Goal: Book appointment/travel/reservation

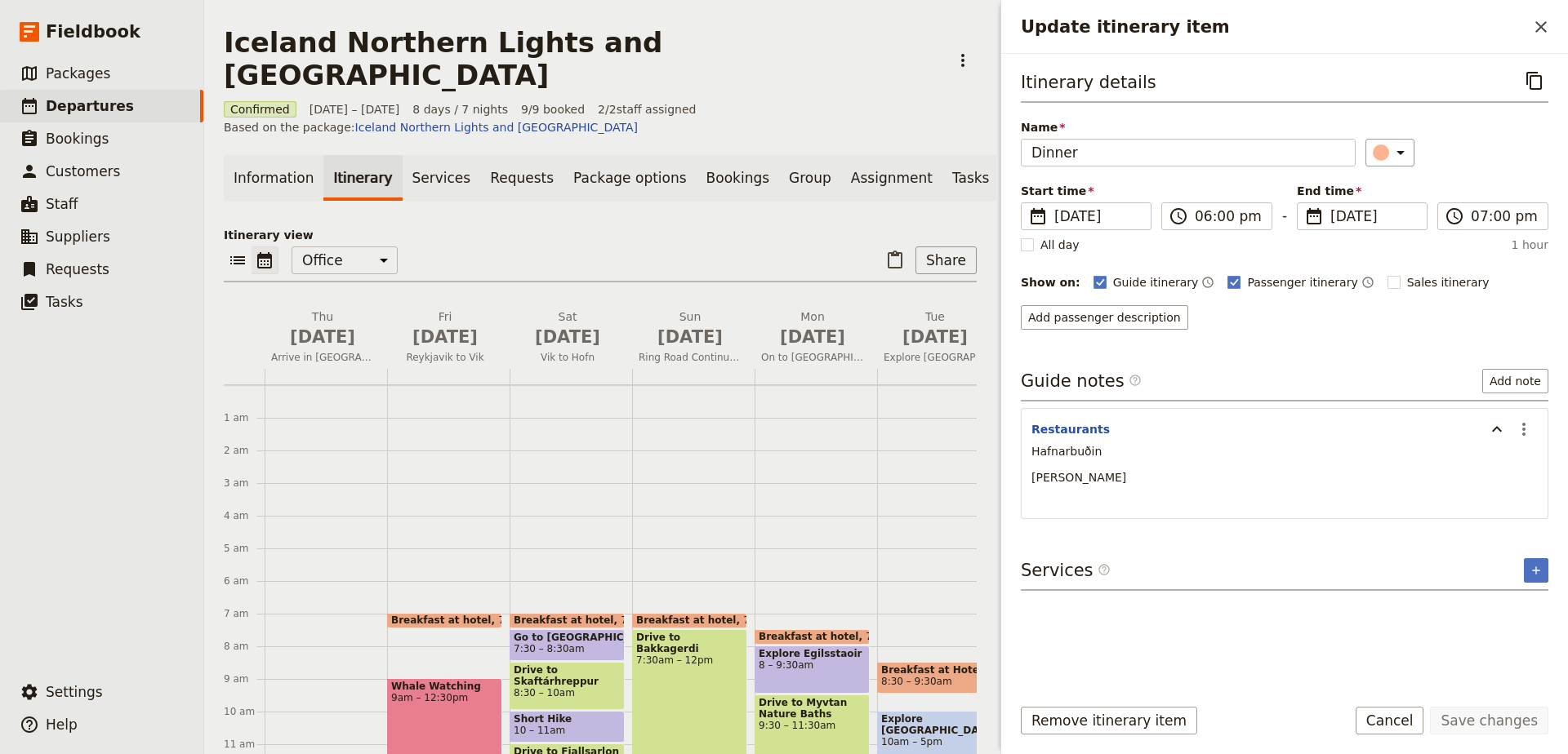
scroll to position [347, 0]
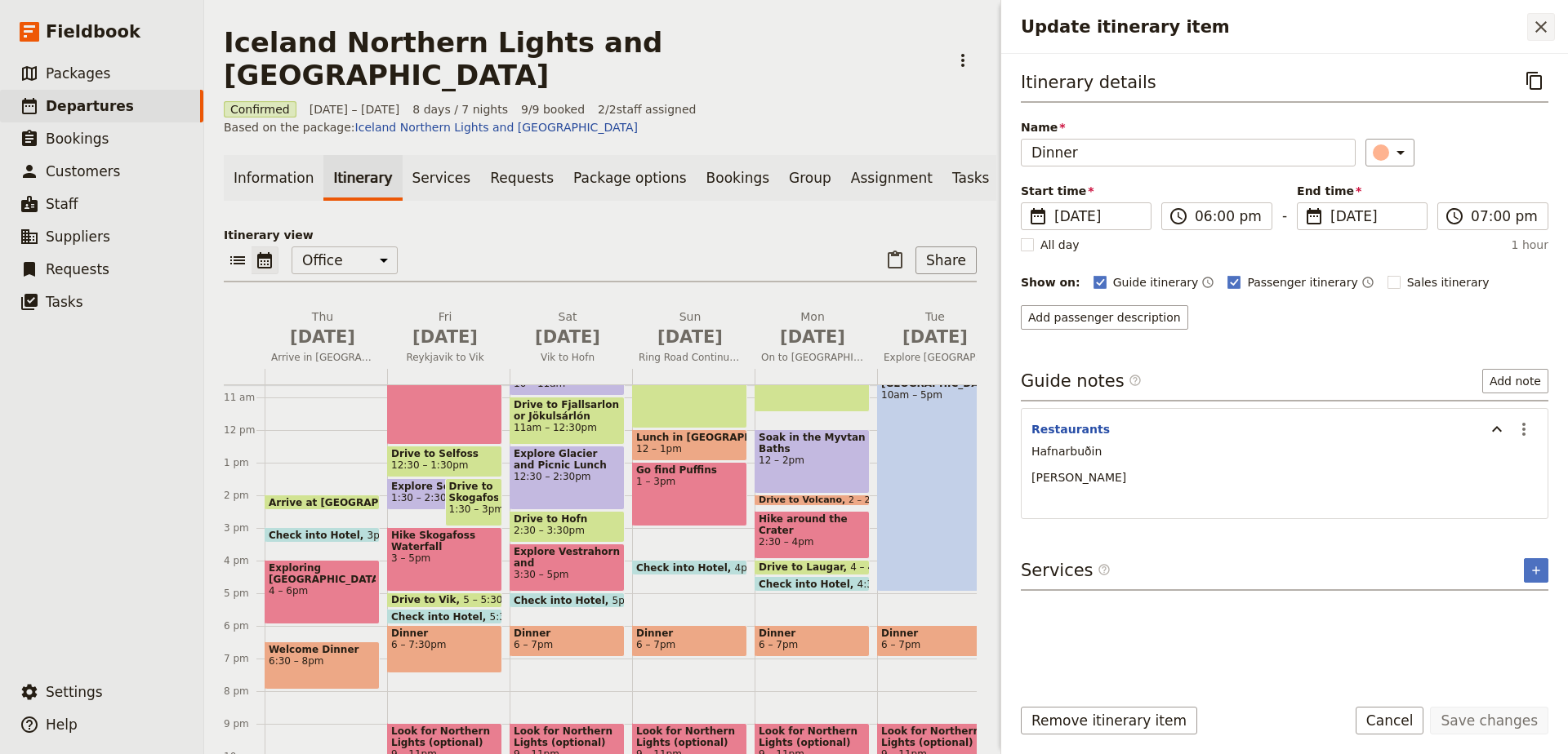
click at [1541, 28] on icon "Close drawer" at bounding box center [1540, 28] width 12 height 12
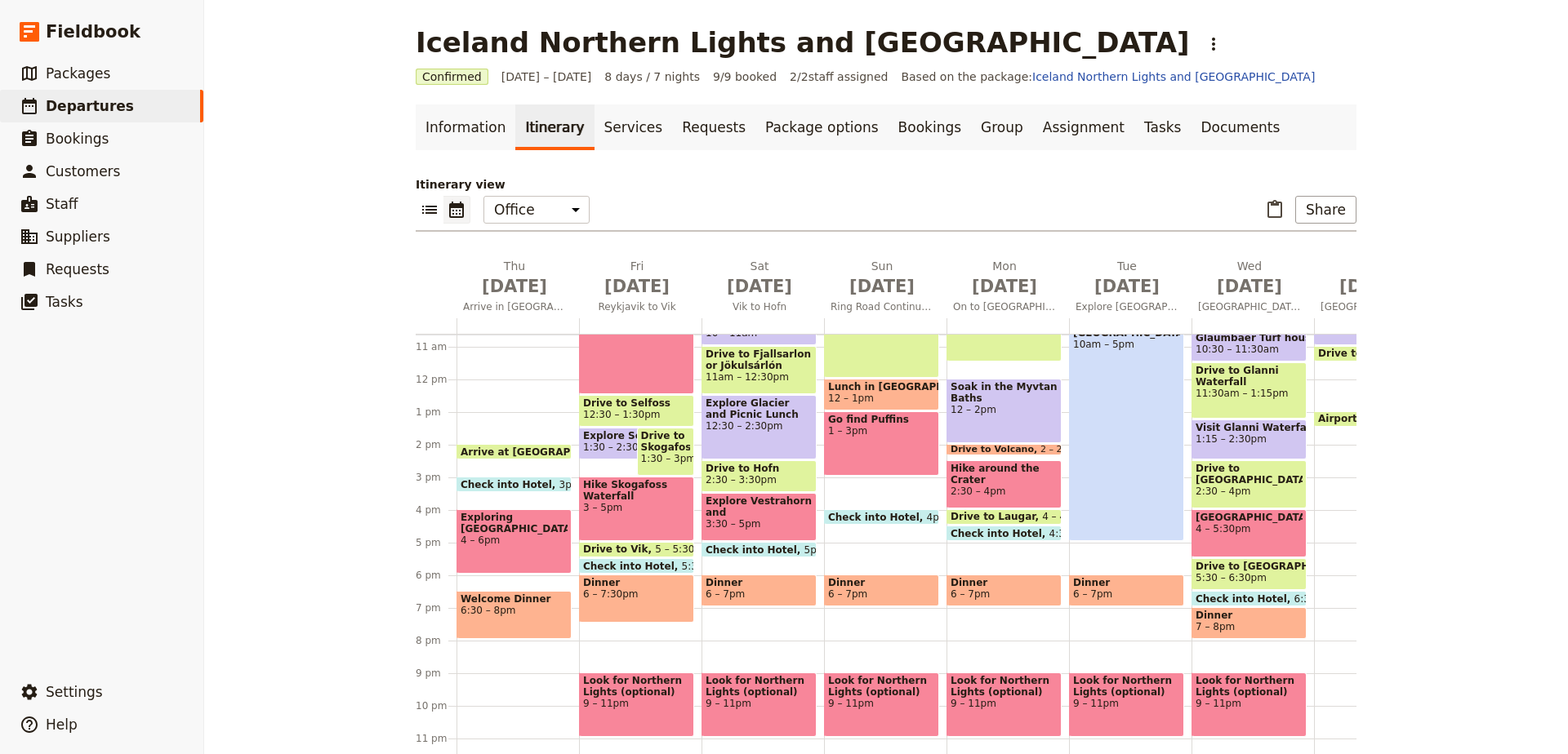
click at [641, 583] on span "Dinner" at bounding box center [636, 583] width 107 height 12
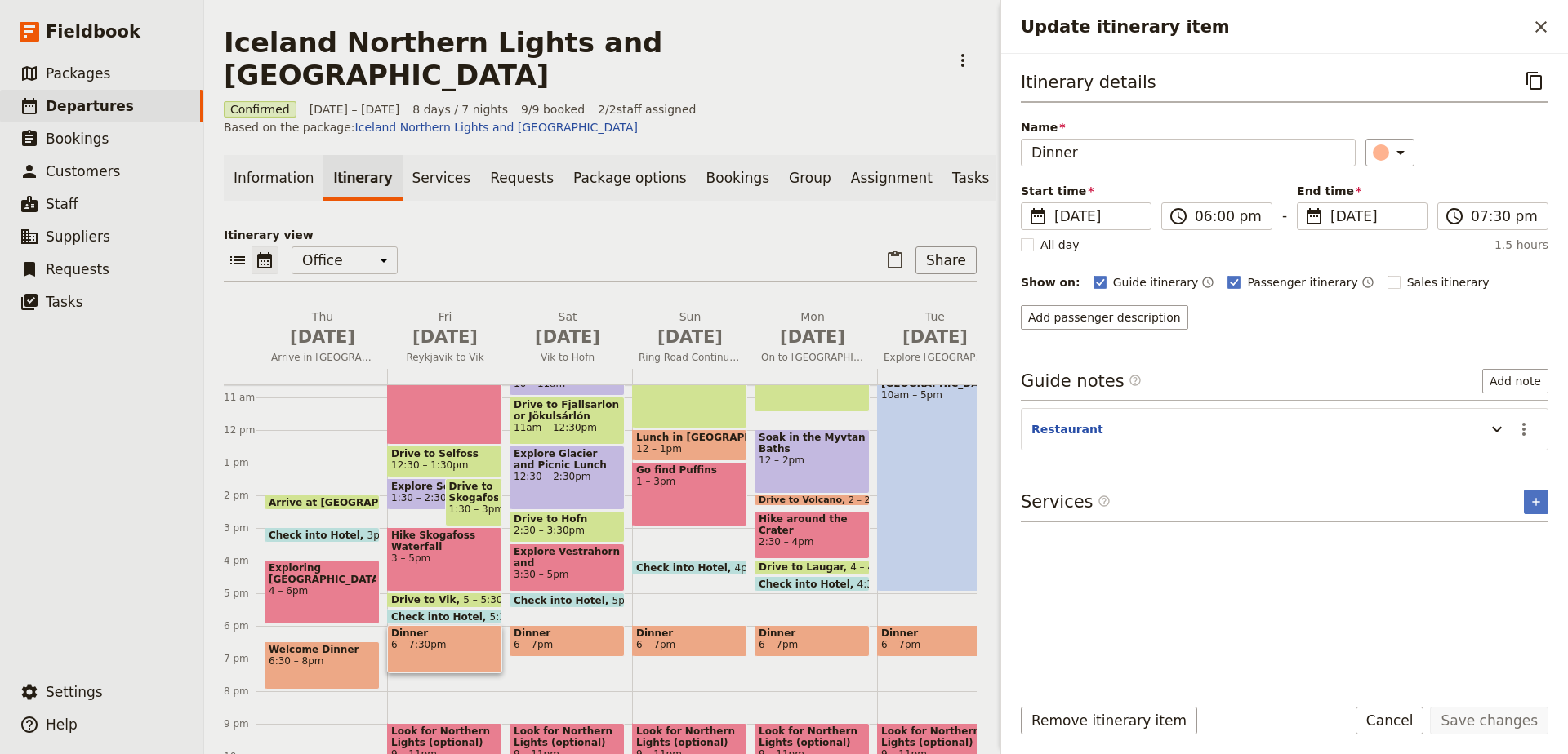
click at [1190, 423] on header "Restaurant" at bounding box center [1253, 431] width 446 height 20
click at [1490, 428] on icon "Update itinerary item" at bounding box center [1496, 430] width 20 height 20
click at [587, 639] on span "6 – 7pm" at bounding box center [567, 645] width 107 height 12
click at [1497, 428] on icon "Update itinerary item" at bounding box center [1496, 430] width 20 height 20
click at [698, 627] on span "Dinner" at bounding box center [690, 633] width 107 height 12
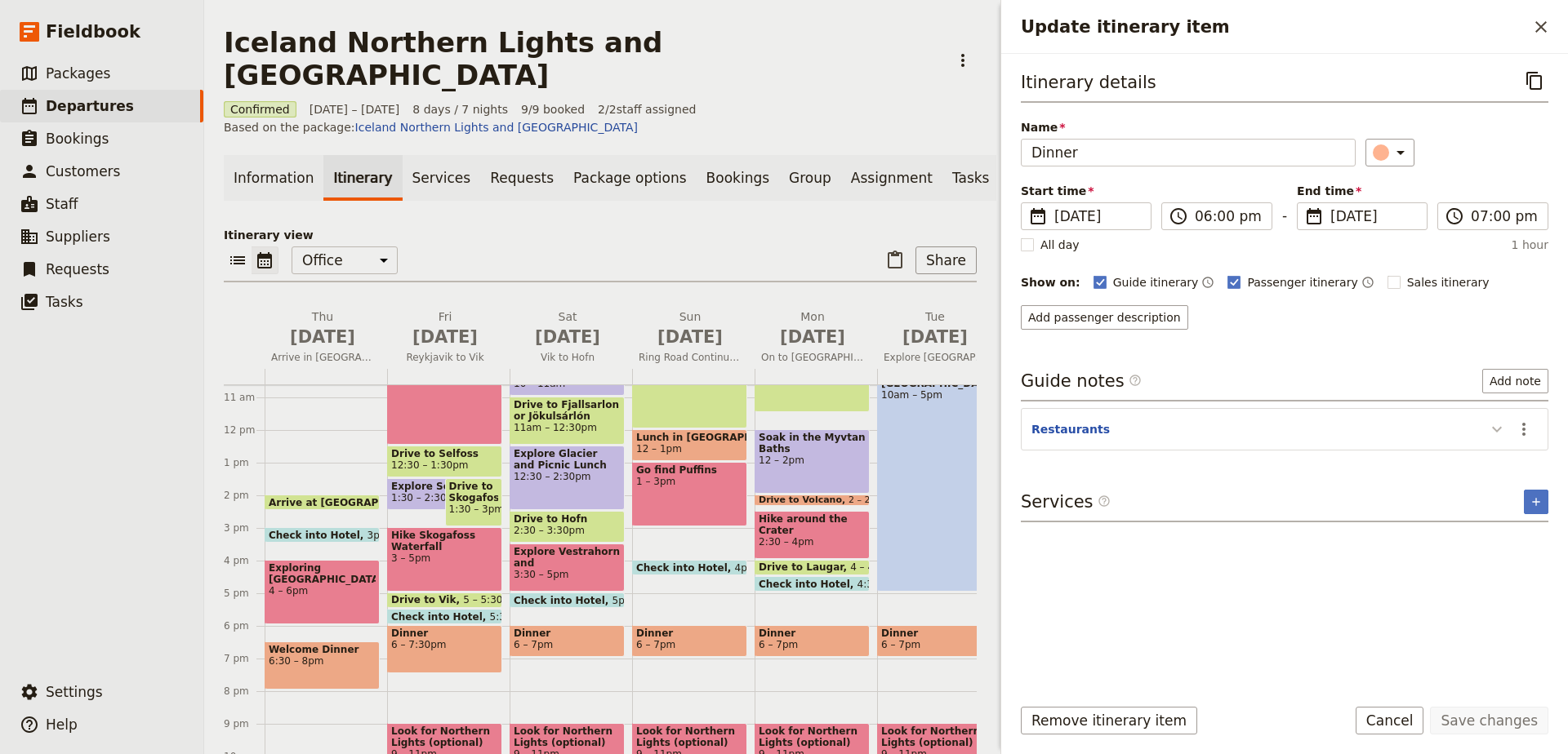
click at [1493, 426] on icon "Update itinerary item" at bounding box center [1496, 430] width 20 height 20
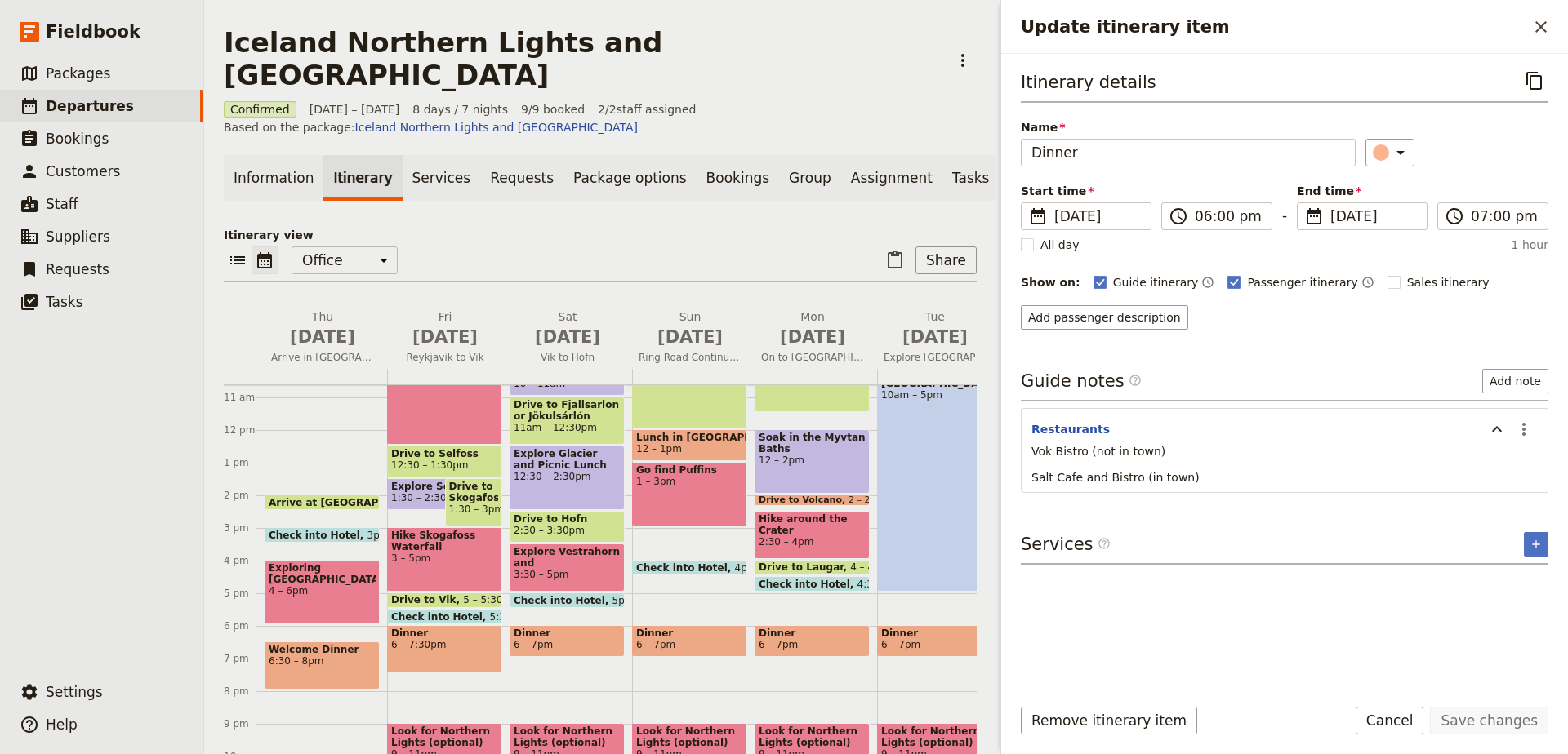
click at [826, 627] on span "Dinner" at bounding box center [812, 633] width 107 height 12
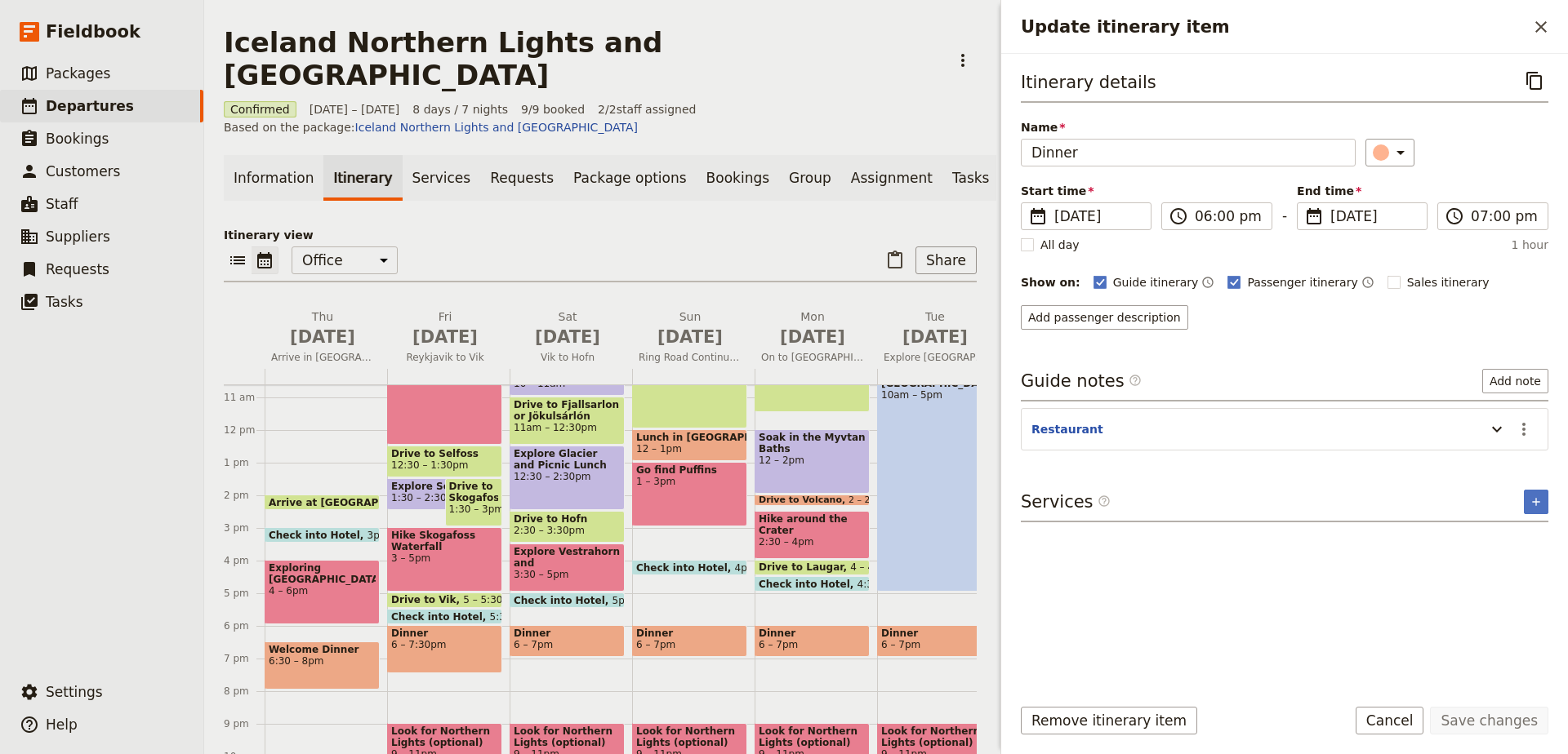
click at [1314, 437] on header "Restaurant" at bounding box center [1253, 431] width 446 height 20
click at [1500, 429] on icon "Update itinerary item" at bounding box center [1496, 430] width 10 height 6
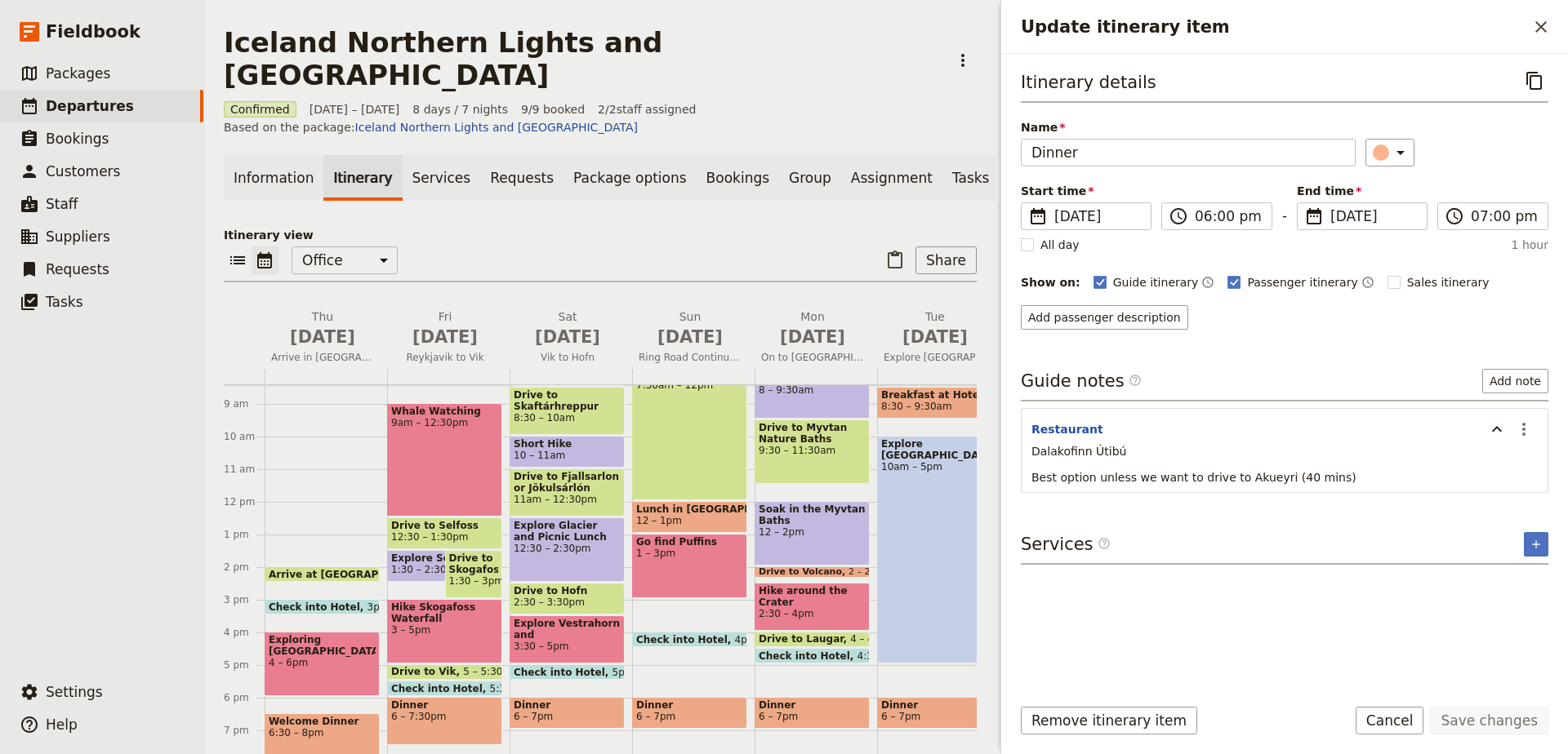
scroll to position [271, 0]
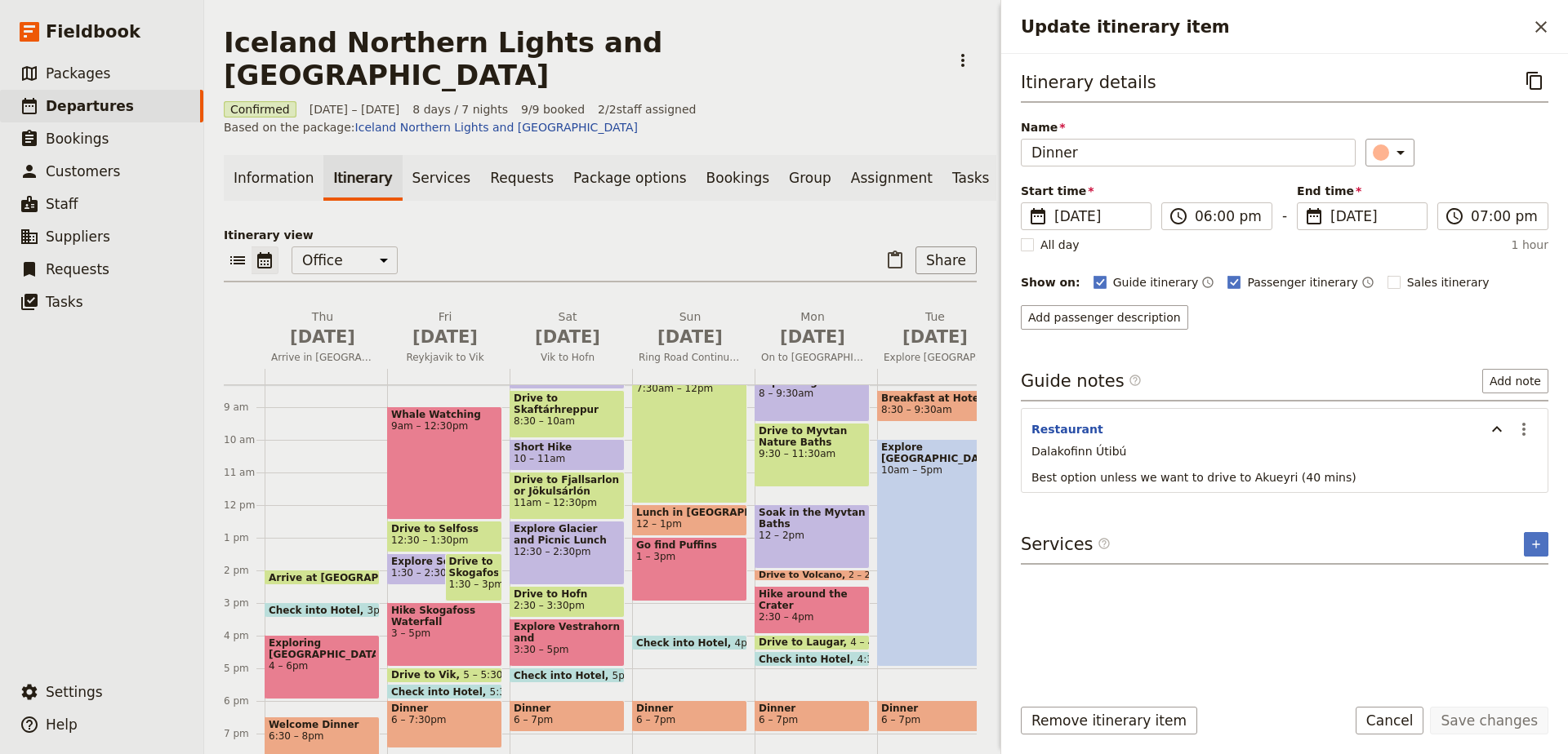
click at [820, 654] on span "Check into Hotel" at bounding box center [808, 659] width 98 height 11
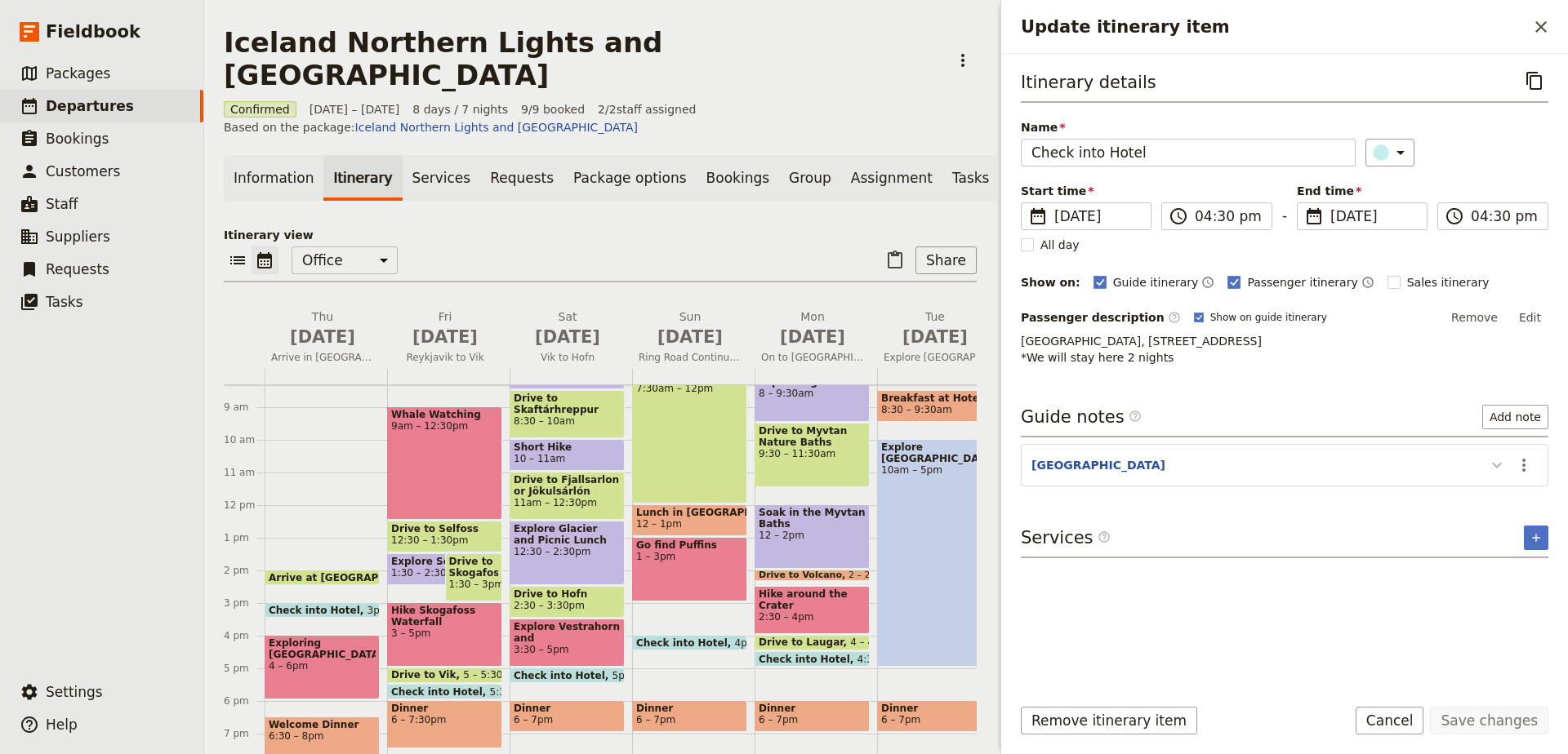
click at [1501, 468] on icon "Update itinerary item" at bounding box center [1496, 465] width 20 height 20
click at [1544, 29] on icon "Close drawer" at bounding box center [1540, 28] width 12 height 12
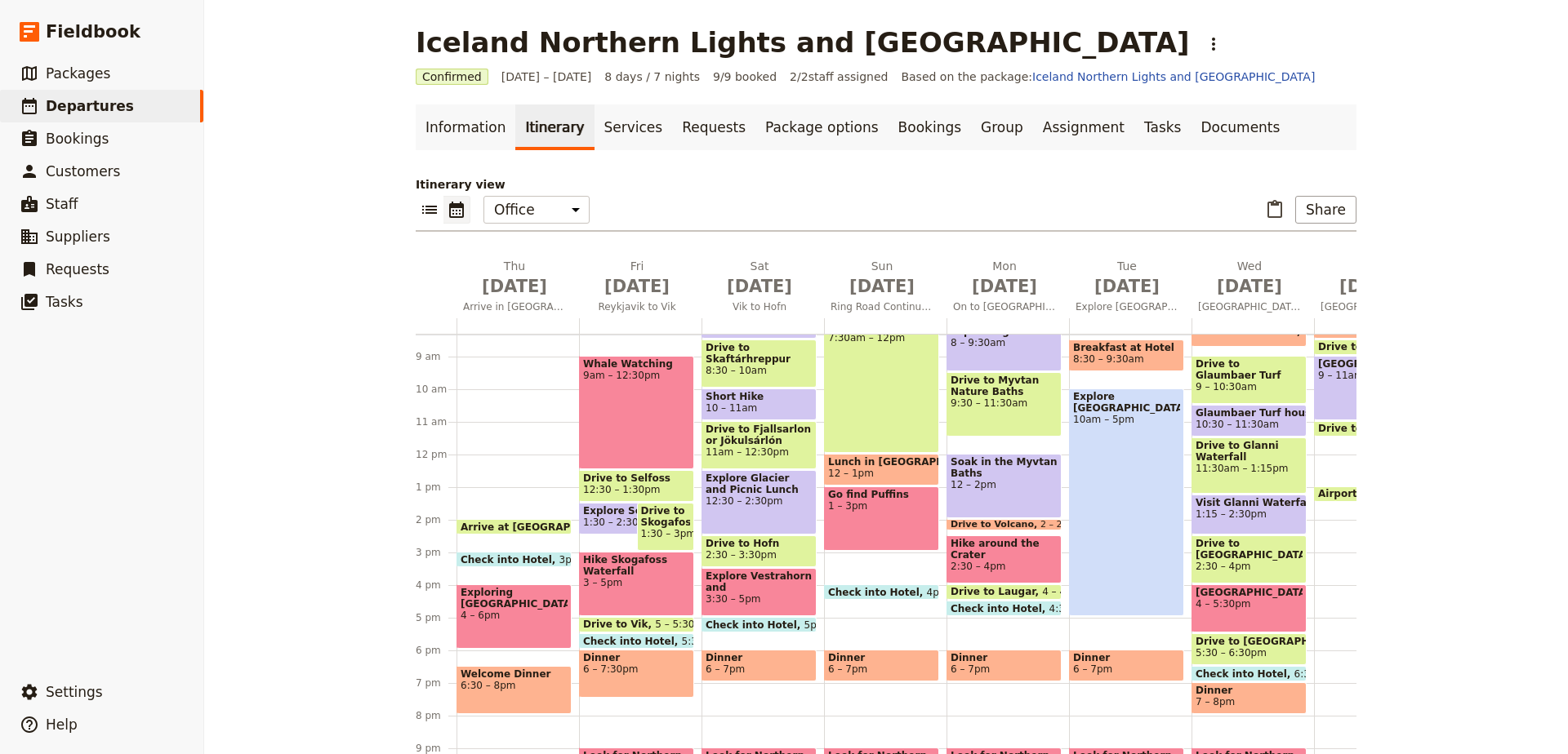
click at [1144, 660] on span "Dinner" at bounding box center [1126, 658] width 107 height 12
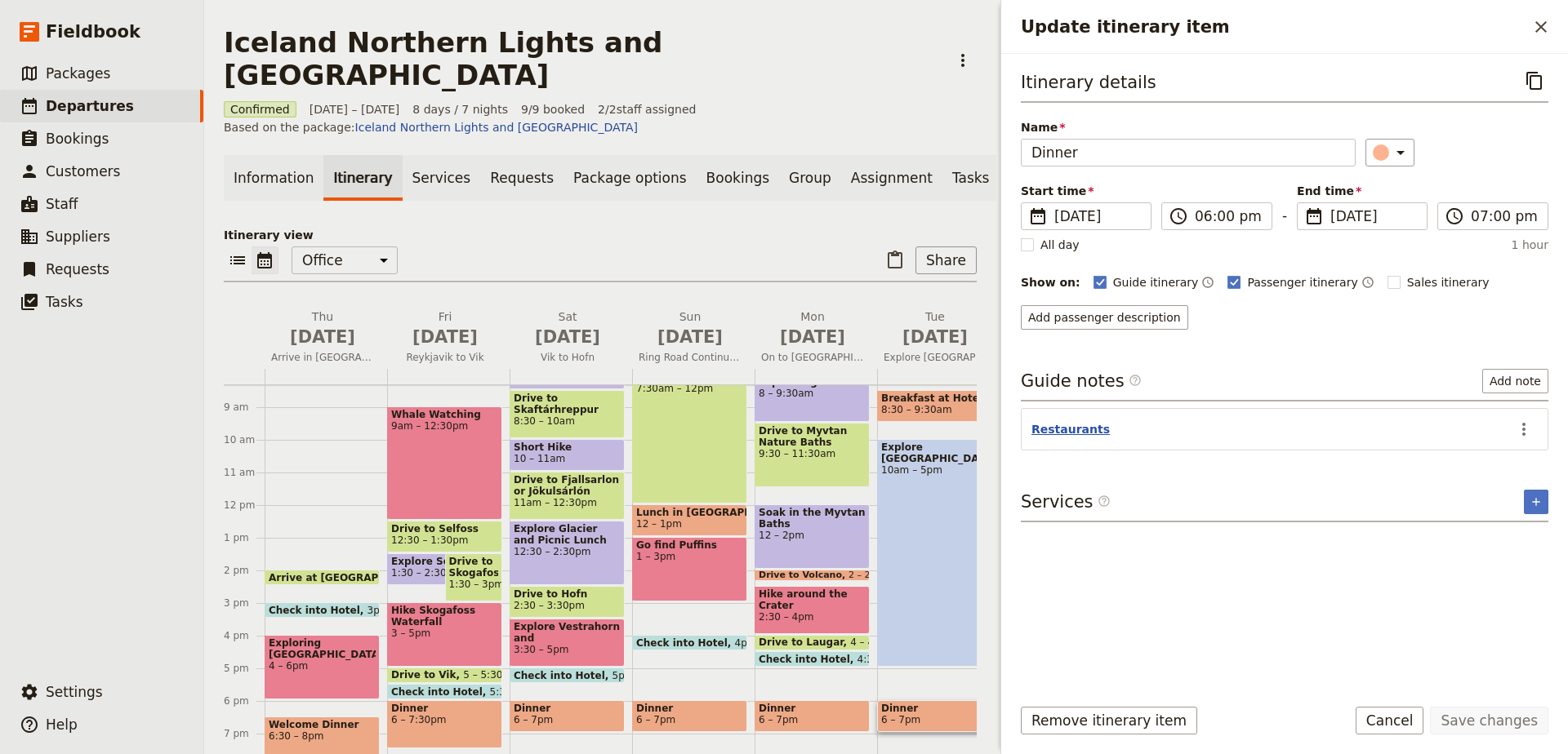
click at [1081, 430] on button "Restaurants" at bounding box center [1070, 429] width 79 height 17
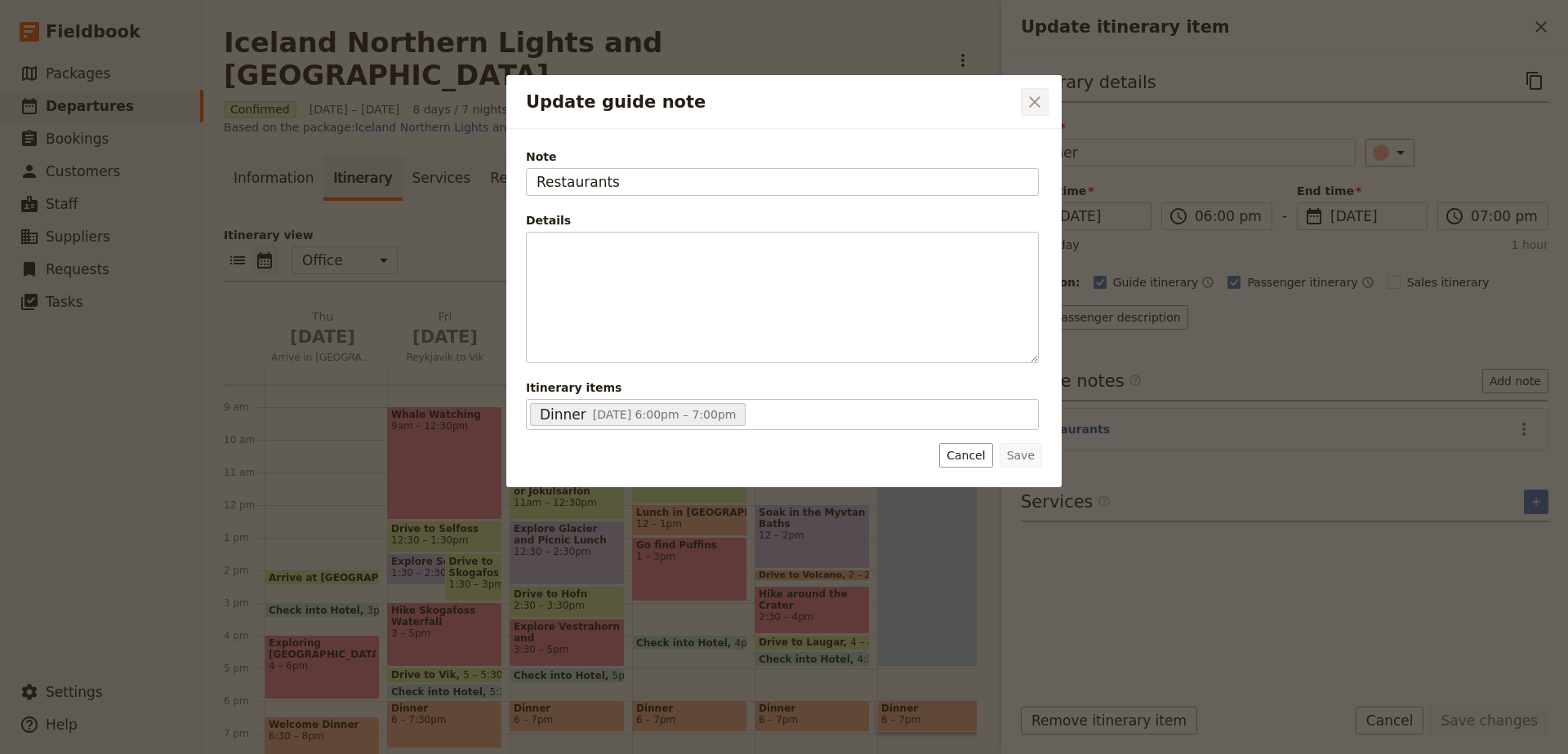
click at [1034, 109] on icon "Close dialog" at bounding box center [1035, 102] width 20 height 20
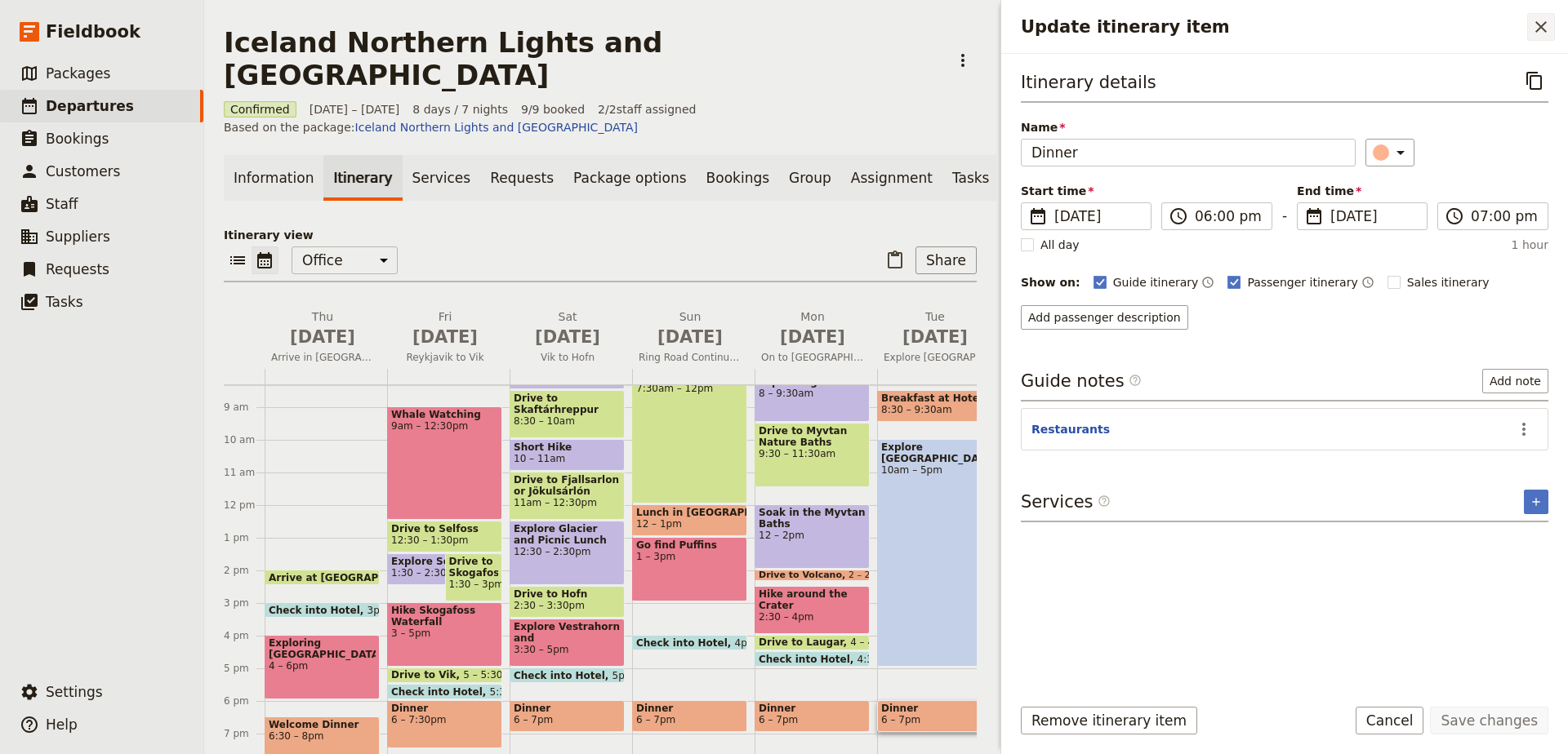
click at [1538, 33] on icon "Close drawer" at bounding box center [1540, 27] width 20 height 20
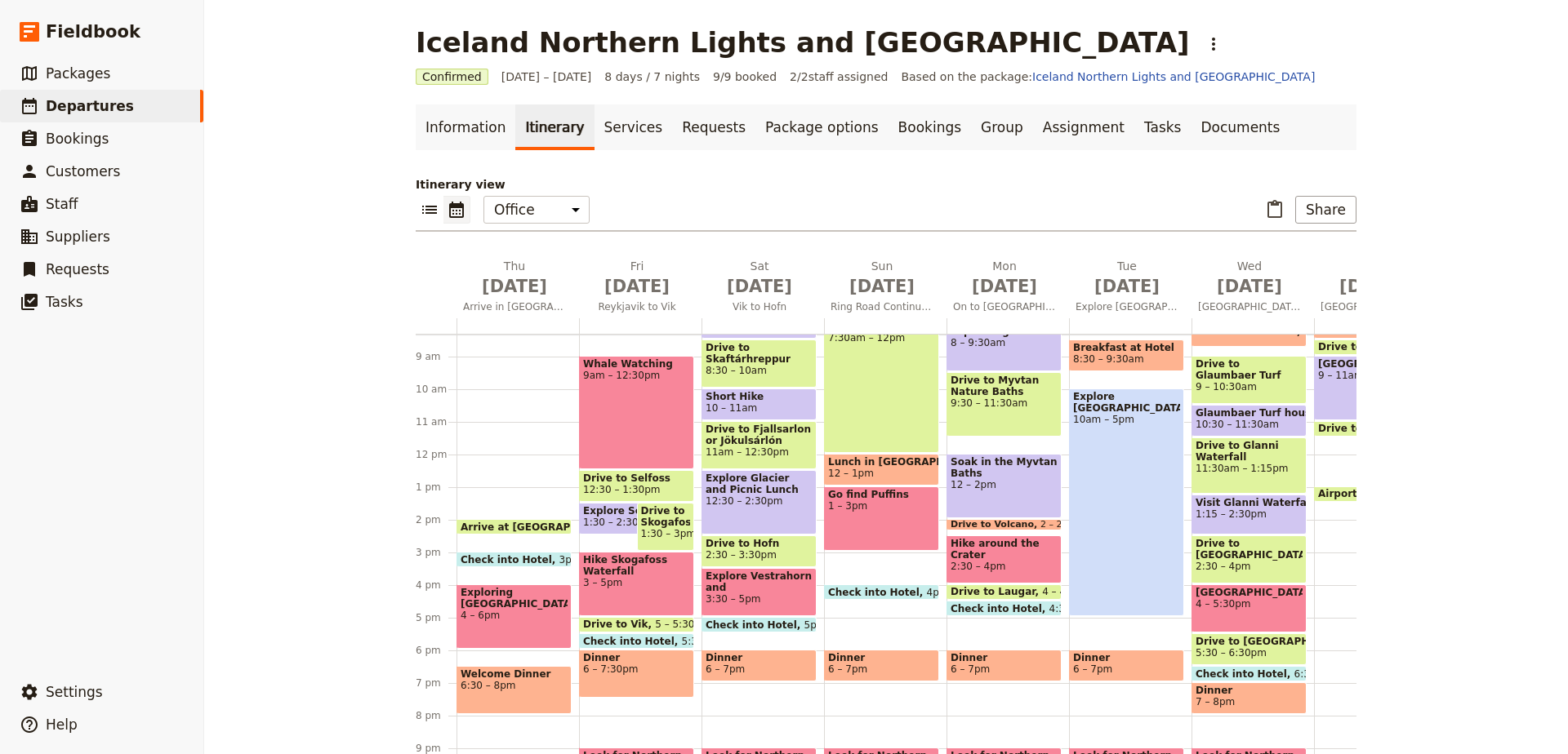
click at [912, 467] on span "Lunch in [GEOGRAPHIC_DATA]" at bounding box center [881, 462] width 107 height 12
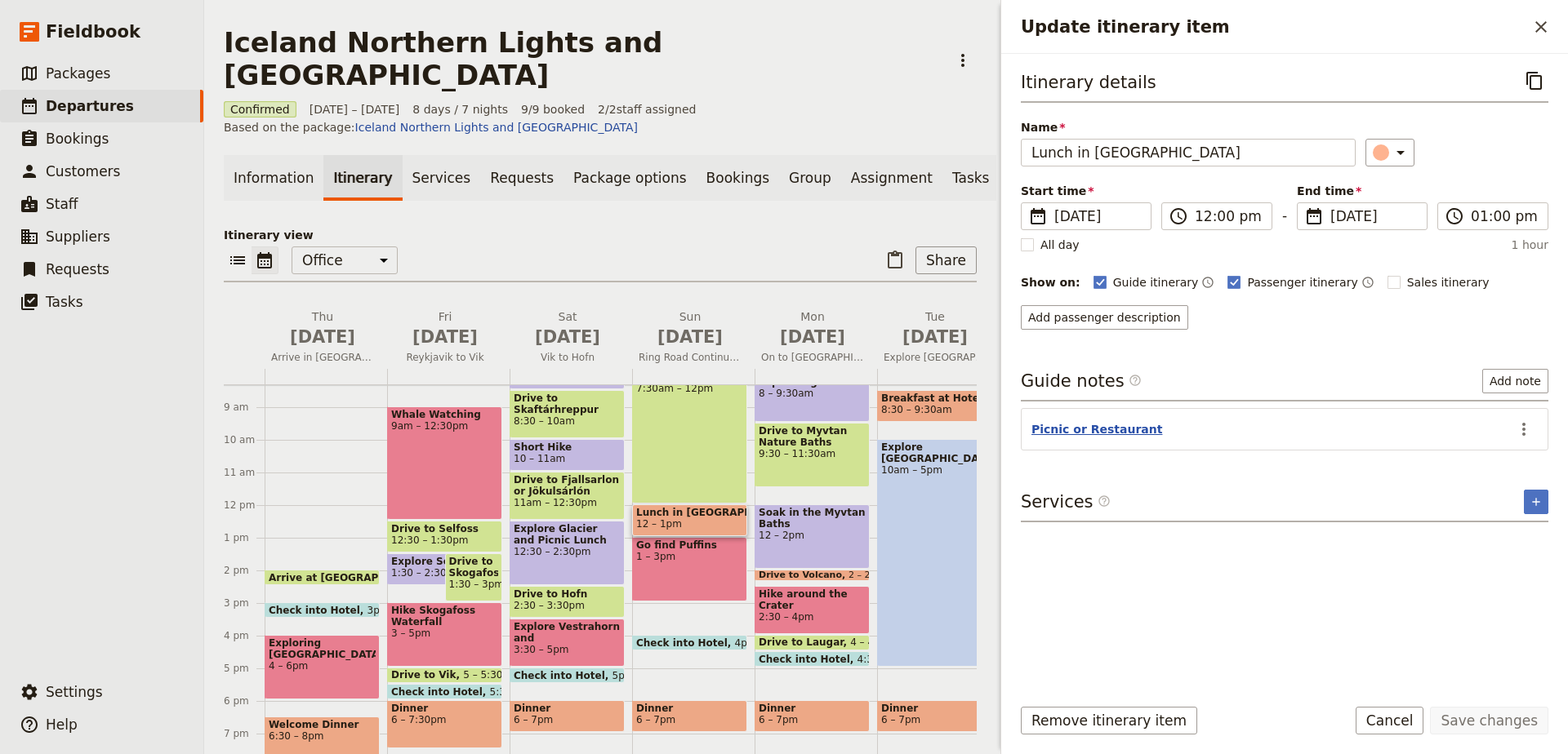
click at [1101, 423] on button "Picnic or Restaurant" at bounding box center [1096, 429] width 131 height 17
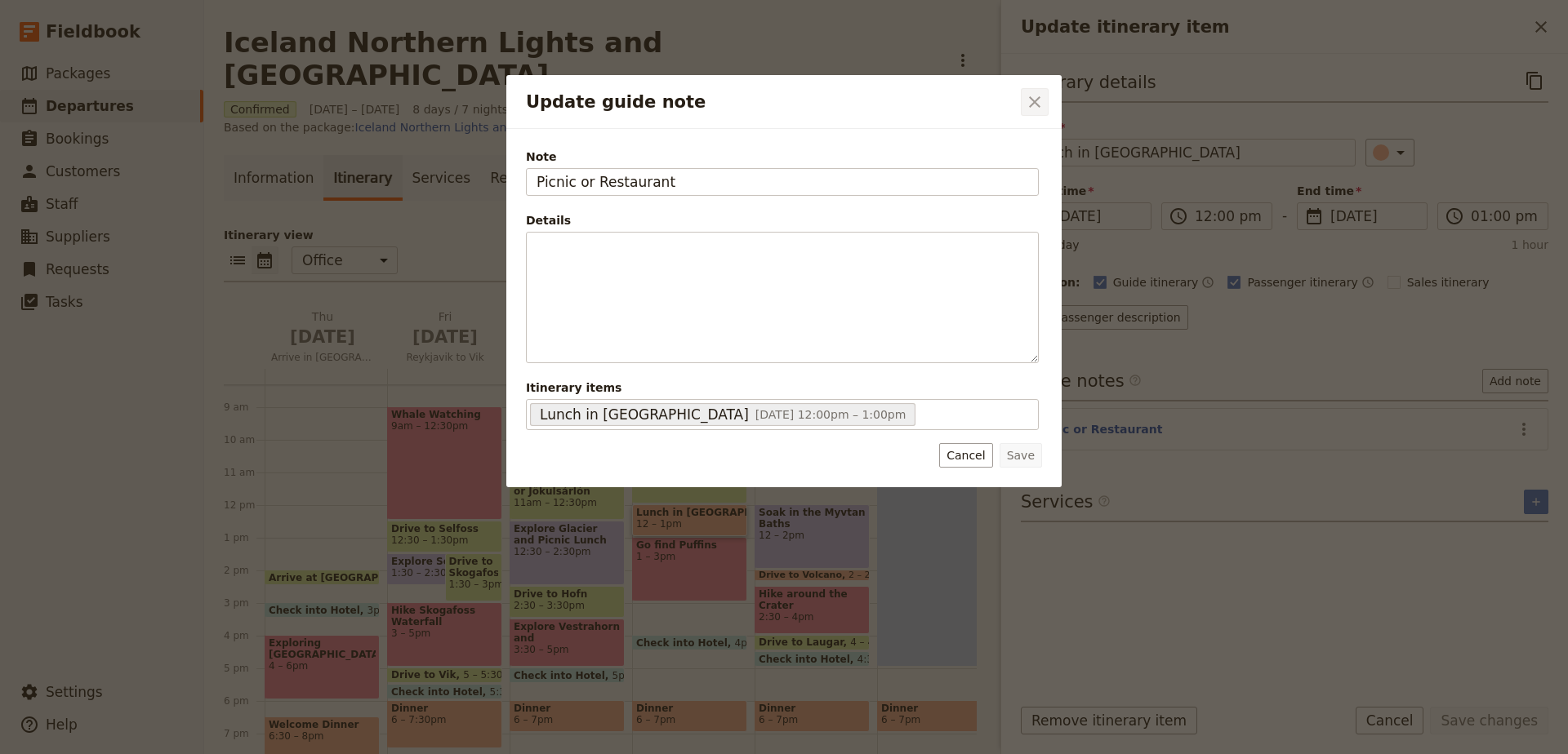
click at [1037, 102] on icon "Close dialog" at bounding box center [1035, 102] width 20 height 20
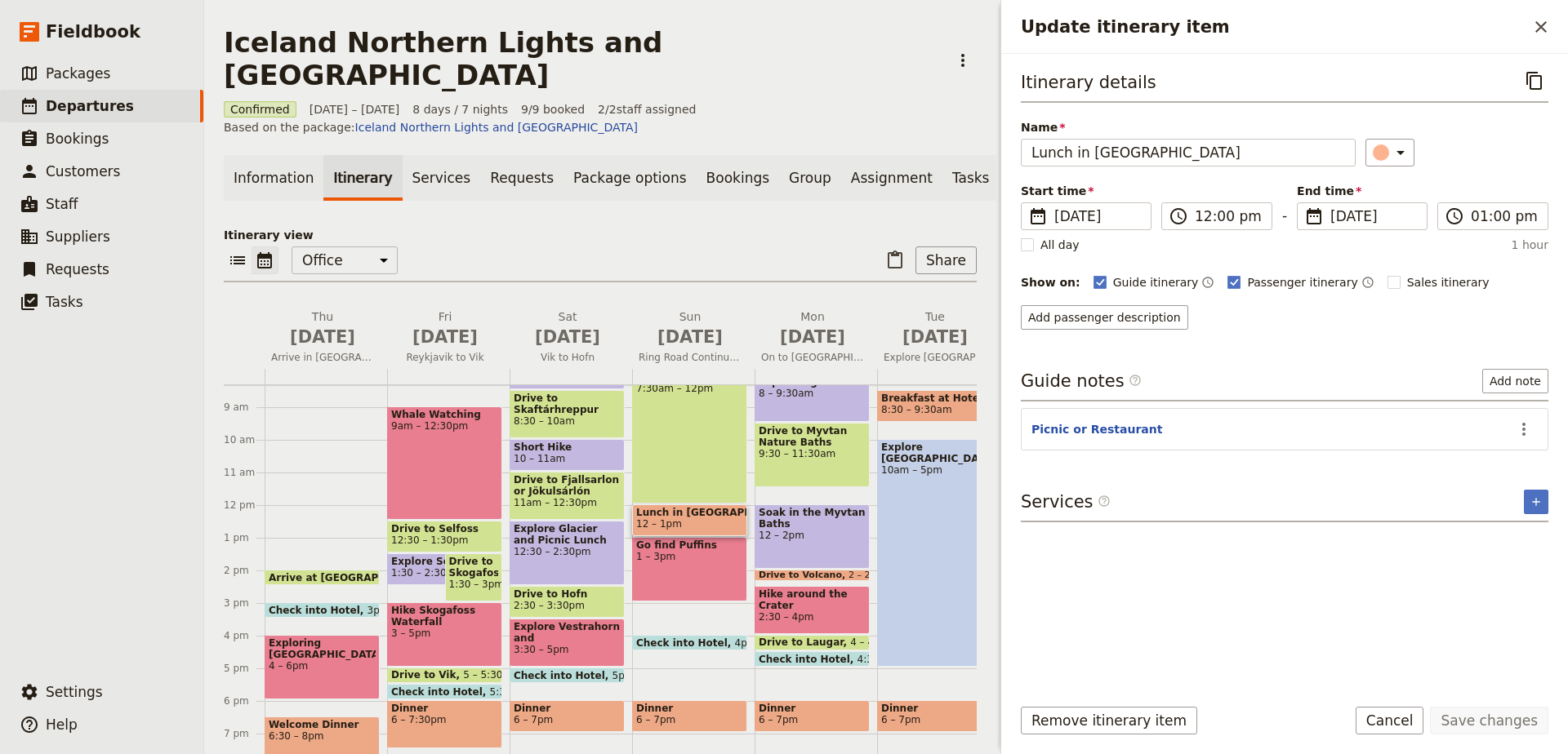
click at [803, 714] on span "6 – 7pm" at bounding box center [812, 720] width 107 height 12
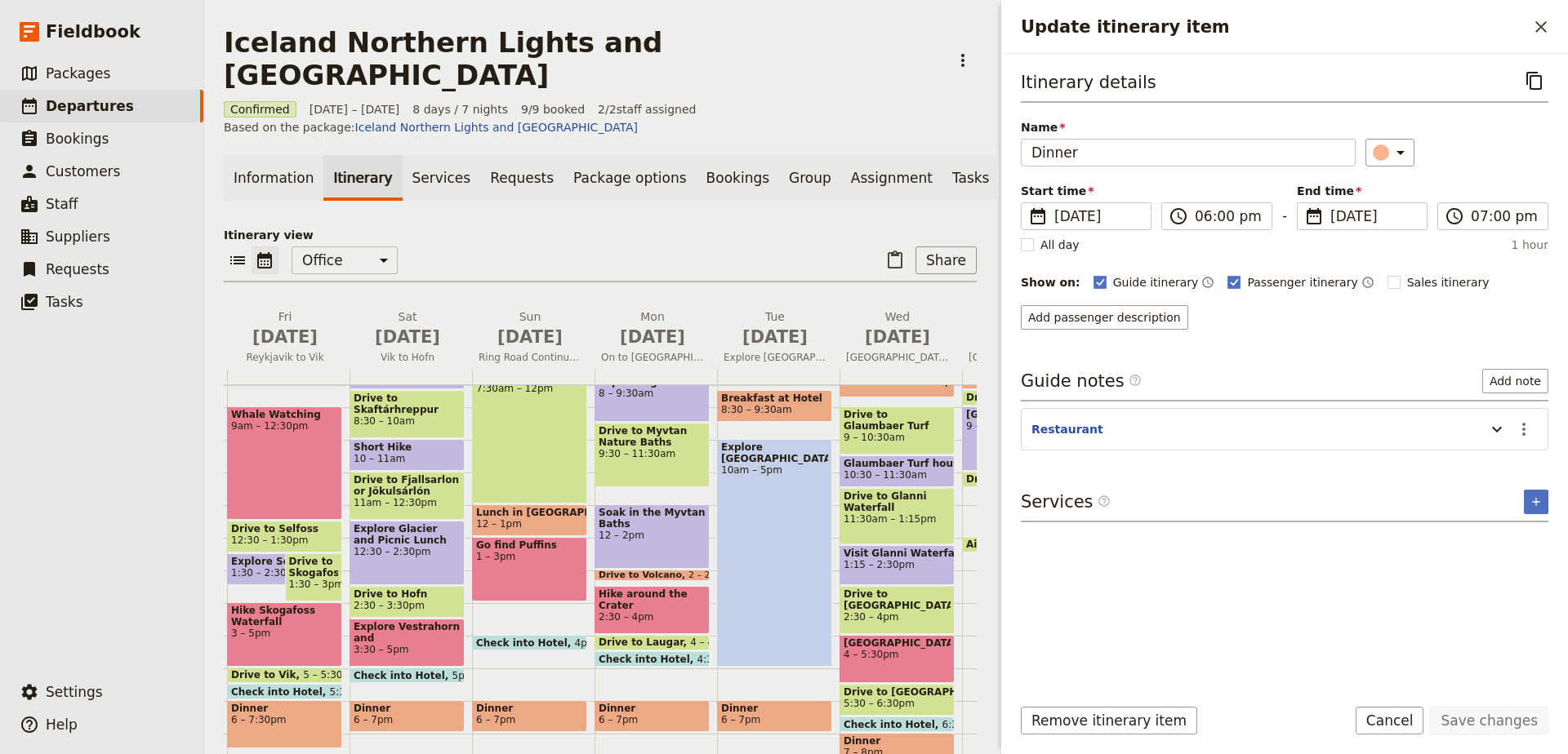
scroll to position [0, 168]
